Goal: Information Seeking & Learning: Learn about a topic

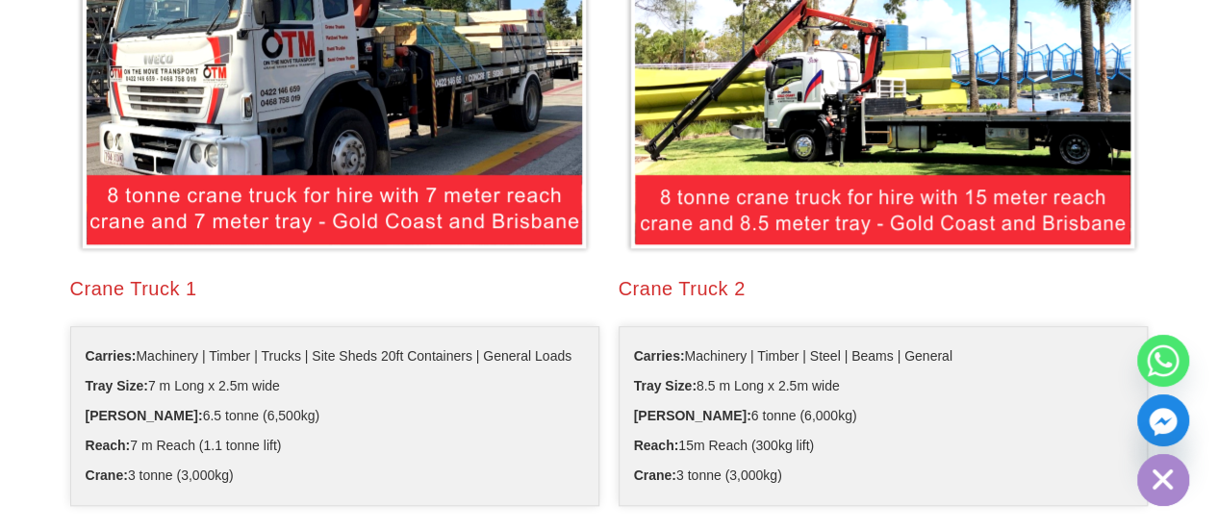
scroll to position [564, 0]
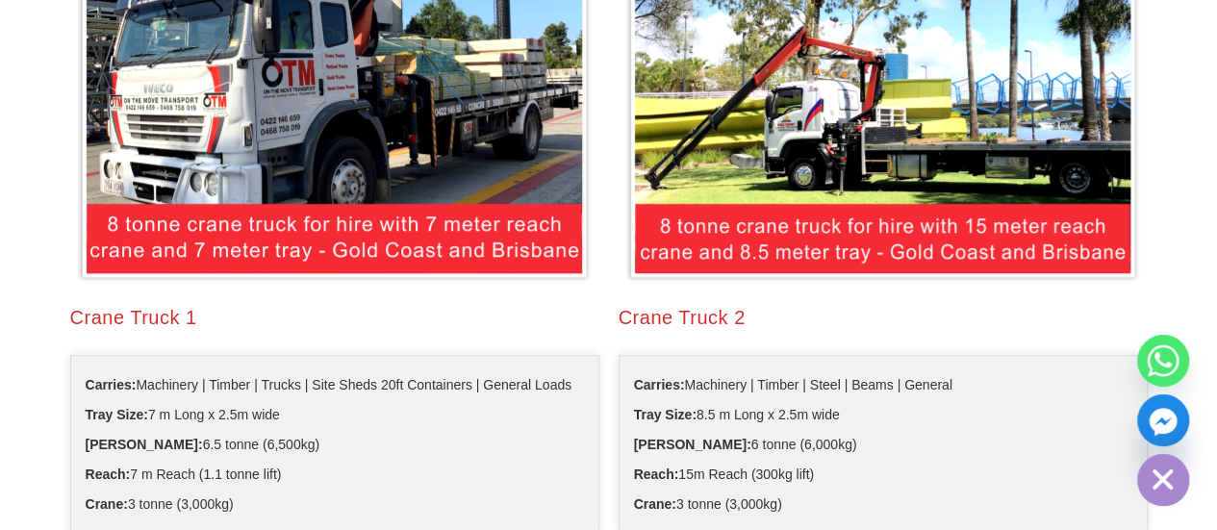
click at [422, 229] on img at bounding box center [334, 91] width 519 height 387
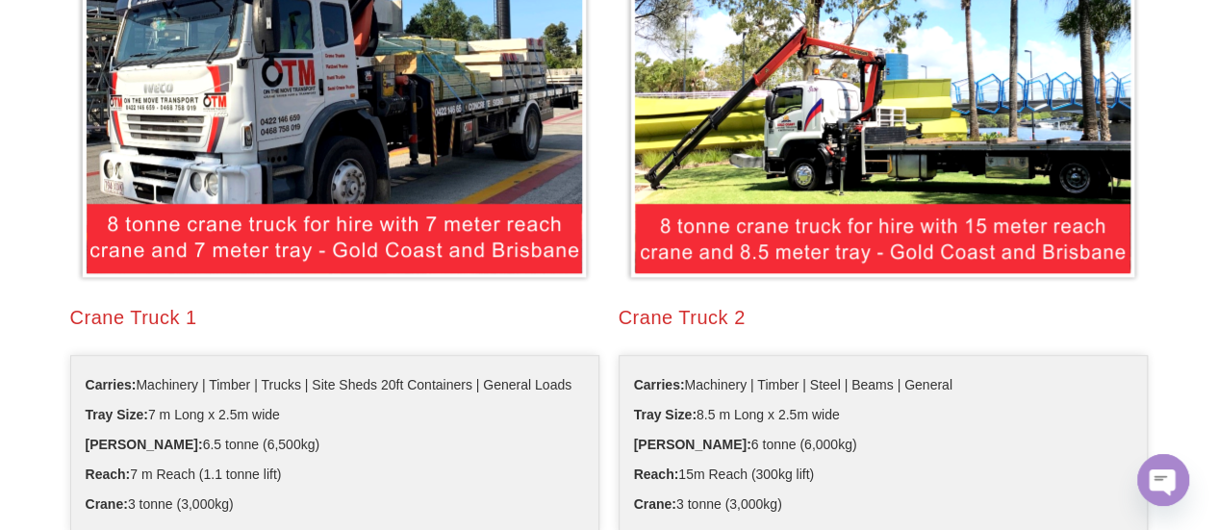
scroll to position [660, 0]
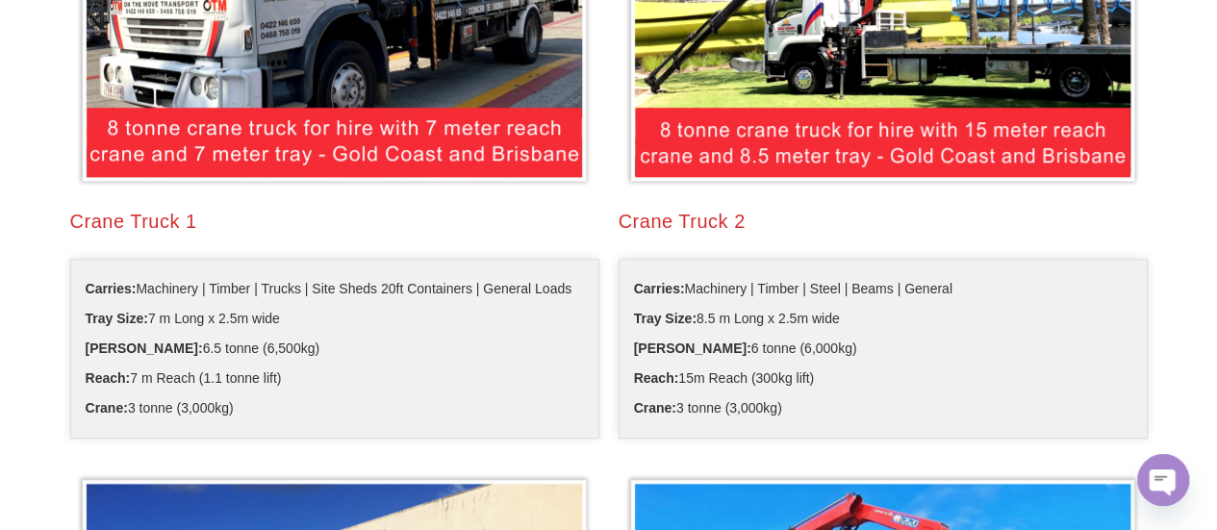
click at [223, 410] on span "Crane: 3 tonne (3,000kg)" at bounding box center [160, 409] width 148 height 30
drag, startPoint x: 264, startPoint y: 401, endPoint x: 99, endPoint y: 405, distance: 164.6
click at [99, 405] on li "Crane: 3 tonne (3,000kg)" at bounding box center [335, 409] width 498 height 30
click at [357, 381] on li "Reach: 7 m Reach (1.1 tonne lift)" at bounding box center [335, 379] width 498 height 30
click at [312, 362] on li "Max Load: 6.5 tonne (6,500kg)" at bounding box center [335, 349] width 498 height 30
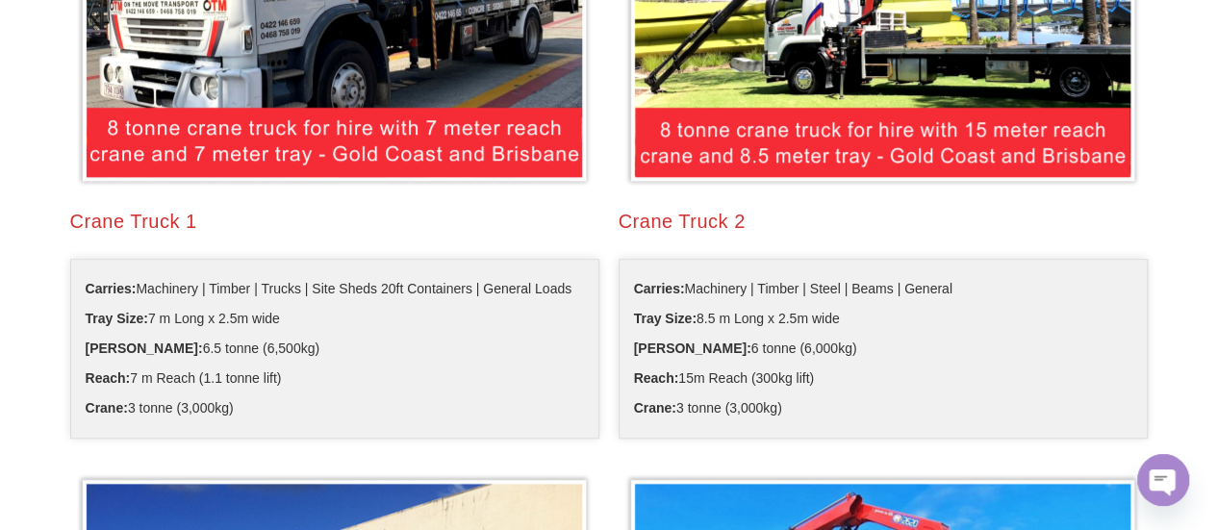
drag, startPoint x: 294, startPoint y: 316, endPoint x: 153, endPoint y: 320, distance: 141.5
click at [153, 320] on li "Tray Size: 7 m Long x 2.5m wide" at bounding box center [335, 319] width 498 height 30
click at [387, 366] on li "Reach: 7 m Reach (1.1 tonne lift)" at bounding box center [335, 379] width 498 height 30
drag, startPoint x: 428, startPoint y: 290, endPoint x: 435, endPoint y: 346, distance: 57.2
click at [435, 346] on ul "Carries: Machinery | Timber | Trucks | Site Sheds 20ft Containers | General Loa…" at bounding box center [334, 349] width 529 height 180
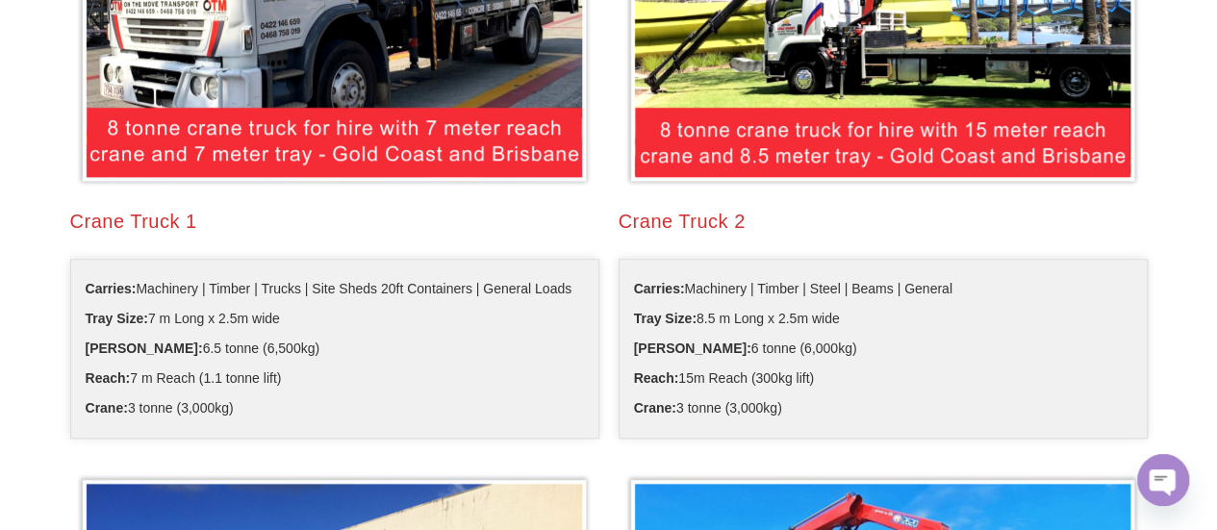
click at [366, 378] on li "Reach: 7 m Reach (1.1 tonne lift)" at bounding box center [335, 379] width 498 height 30
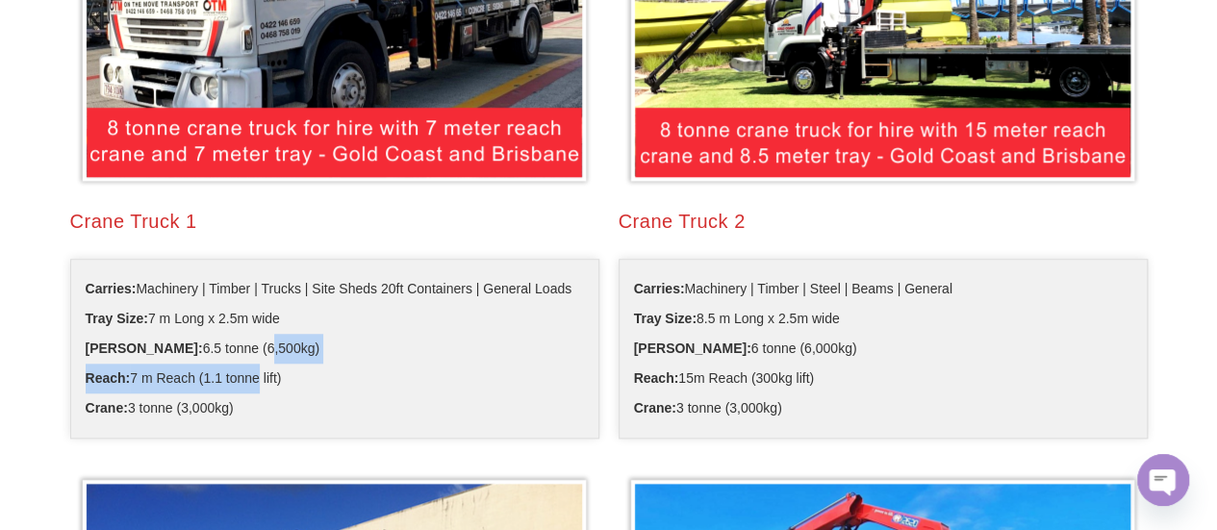
drag, startPoint x: 220, startPoint y: 340, endPoint x: 252, endPoint y: 389, distance: 58.5
click at [252, 389] on ul "Carries: Machinery | Timber | Trucks | Site Sheds 20ft Containers | General Loa…" at bounding box center [334, 349] width 529 height 180
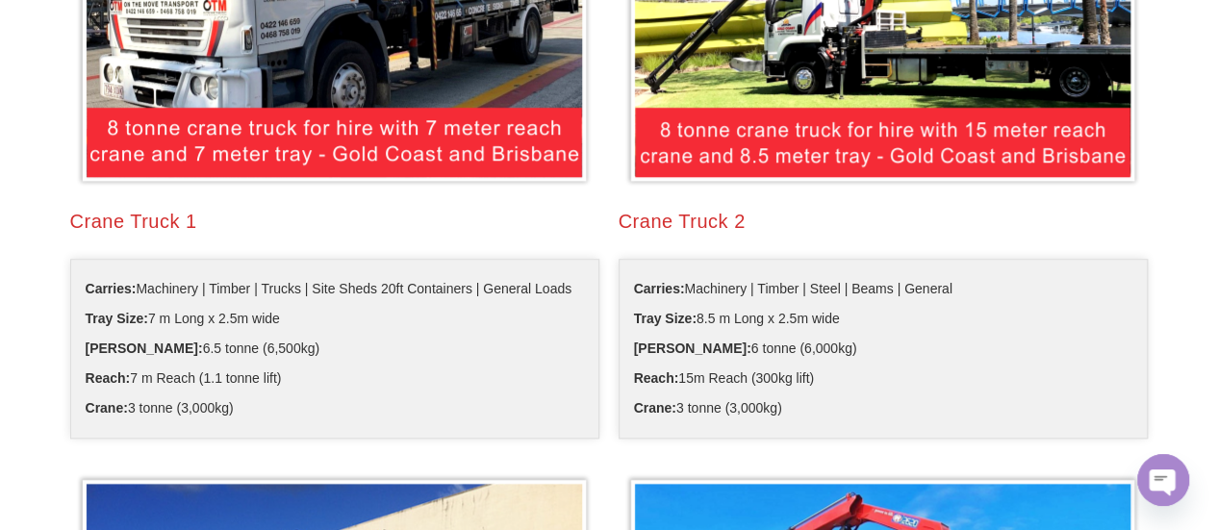
click at [275, 409] on li "Crane: 3 tonne (3,000kg)" at bounding box center [335, 409] width 498 height 30
drag, startPoint x: 142, startPoint y: 402, endPoint x: 255, endPoint y: 409, distance: 112.8
click at [255, 409] on li "Crane: 3 tonne (3,000kg)" at bounding box center [335, 409] width 498 height 30
click at [265, 414] on li "Crane: 3 tonne (3,000kg)" at bounding box center [335, 409] width 498 height 30
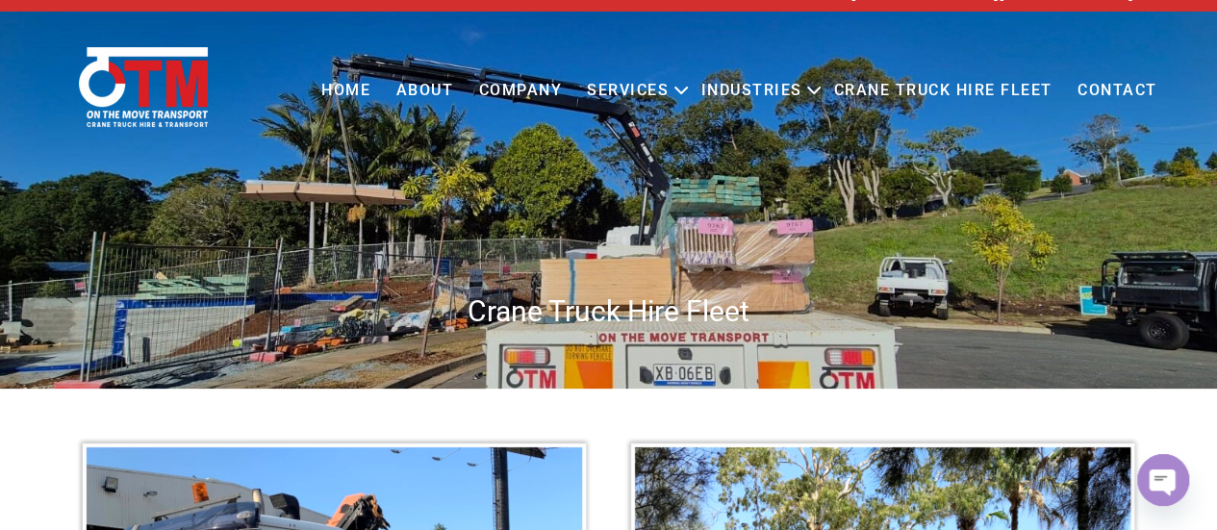
scroll to position [0, 0]
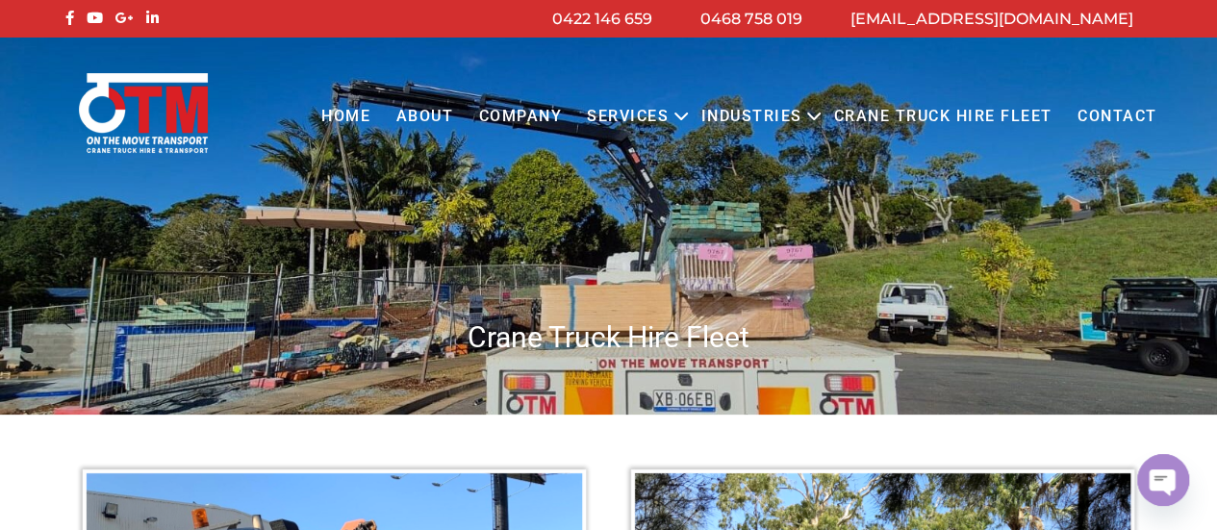
click at [931, 116] on link "Crane Truck Hire Fleet" at bounding box center [942, 116] width 243 height 53
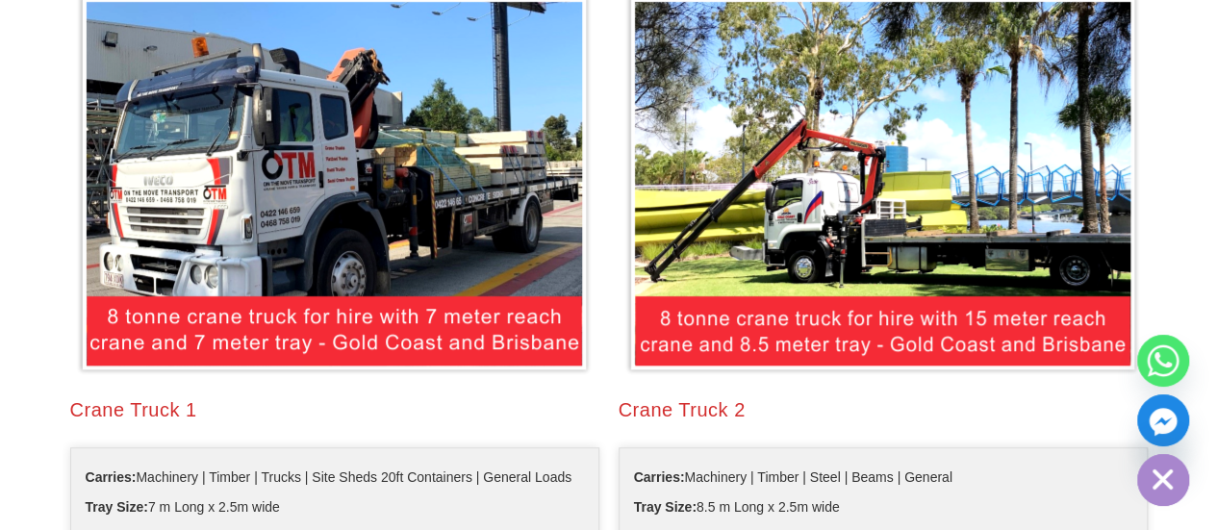
scroll to position [577, 0]
